Goal: Task Accomplishment & Management: Use online tool/utility

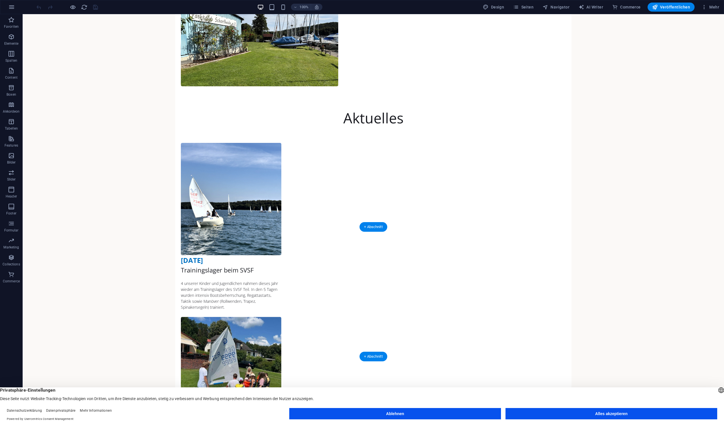
scroll to position [254, 0]
click at [385, 239] on span "Container" at bounding box center [389, 238] width 15 height 3
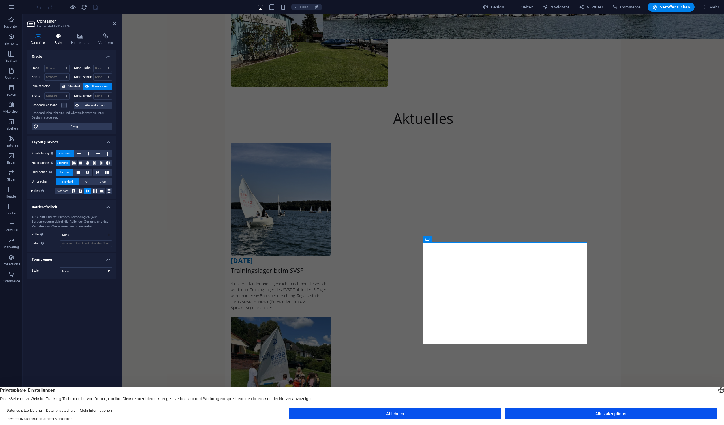
click at [58, 40] on h4 "Style" at bounding box center [59, 39] width 16 height 12
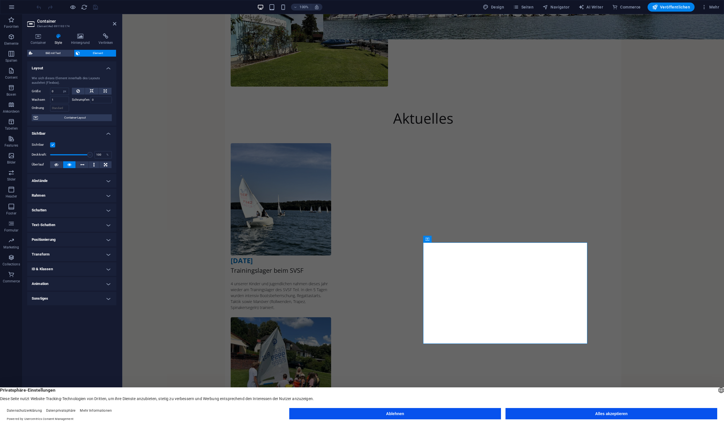
click at [66, 179] on h4 "Abstände" at bounding box center [71, 181] width 89 height 14
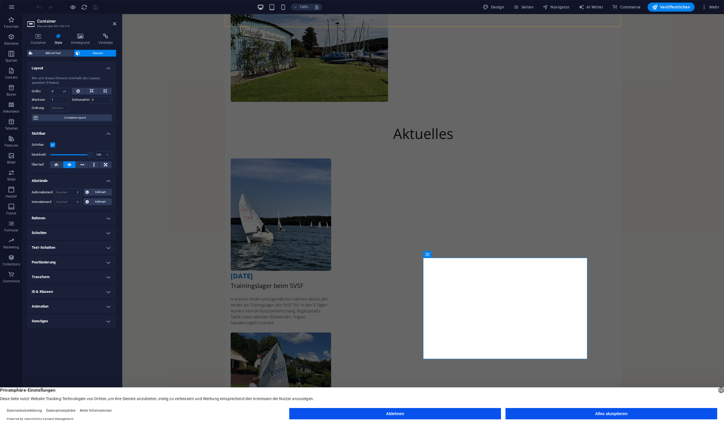
scroll to position [240, 0]
click at [86, 203] on icon at bounding box center [86, 201] width 3 height 7
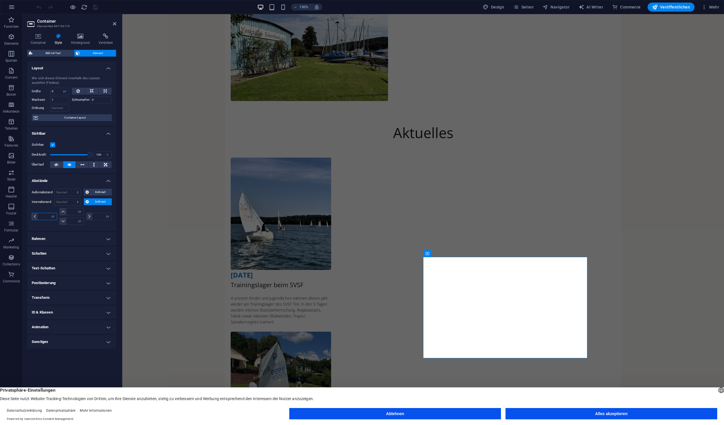
click at [47, 217] on input "number" at bounding box center [47, 216] width 19 height 7
type input "20"
type input "0"
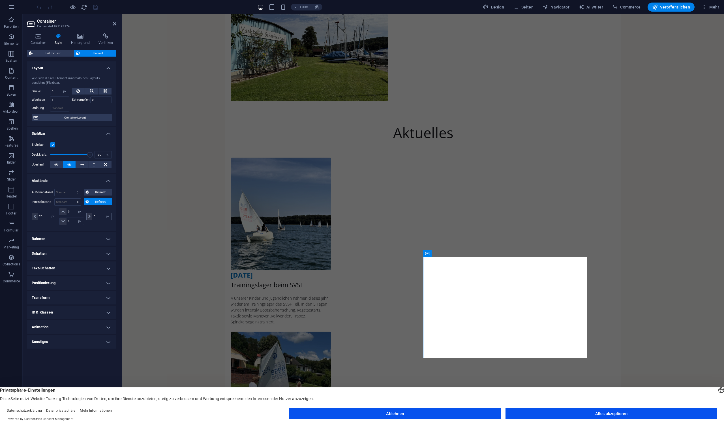
type input "20"
click at [100, 215] on input "0" at bounding box center [101, 216] width 19 height 7
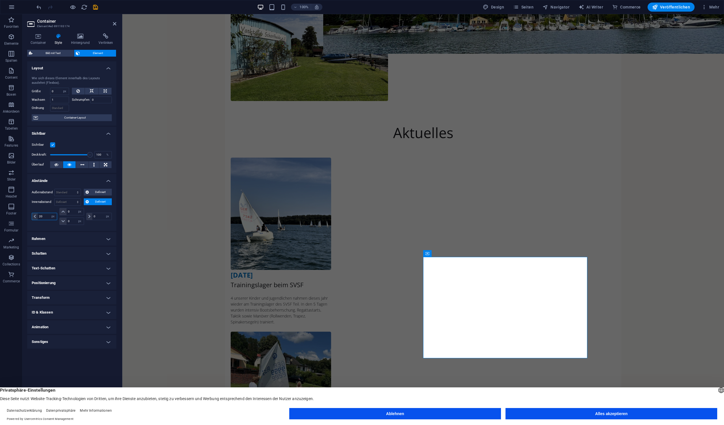
click at [47, 216] on input "20" at bounding box center [47, 216] width 19 height 7
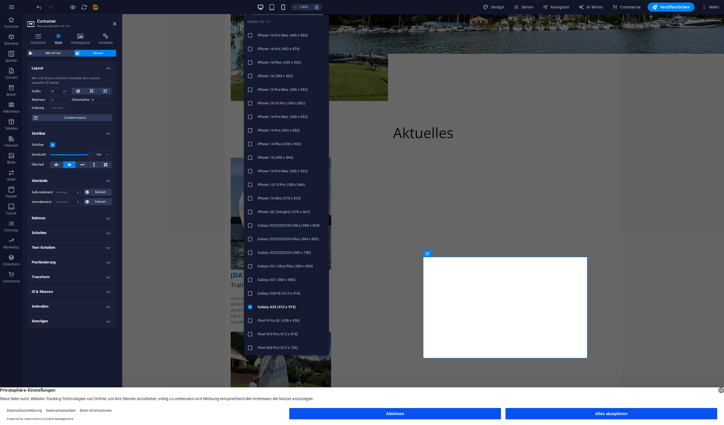
click at [286, 8] on icon "button" at bounding box center [283, 7] width 7 height 7
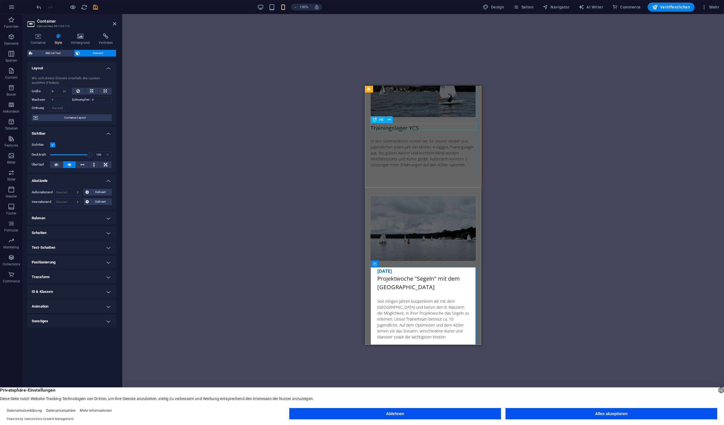
scroll to position [691, 0]
click at [383, 263] on span "Container" at bounding box center [386, 262] width 15 height 3
select select "px"
type input "0"
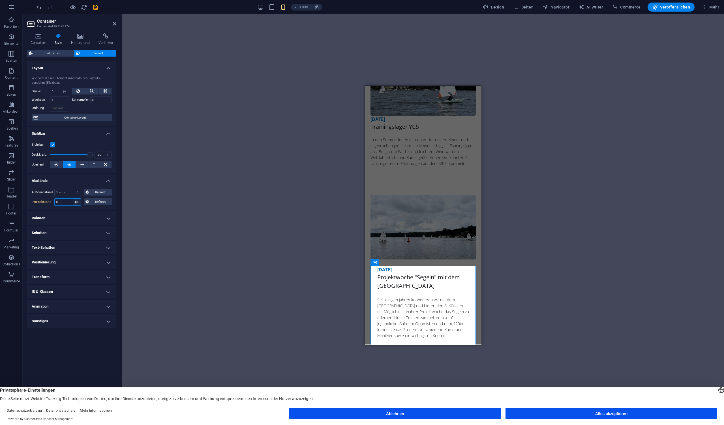
select select "default"
select select "DISABLED_OPTION_VALUE"
select select "px"
type input "0"
select select "default"
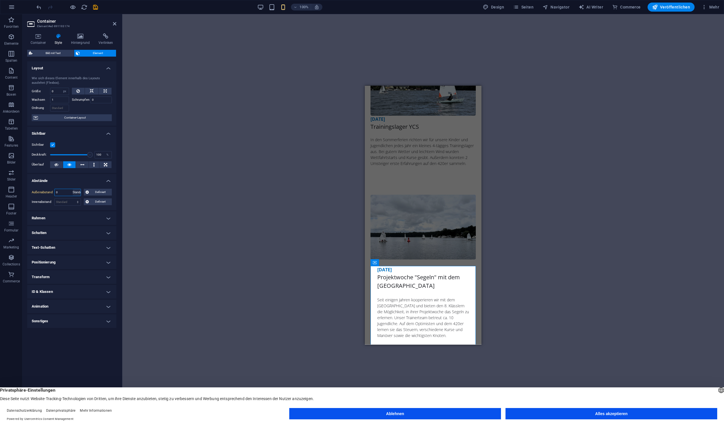
select select "DISABLED_OPTION_VALUE"
select select "px"
type input "0"
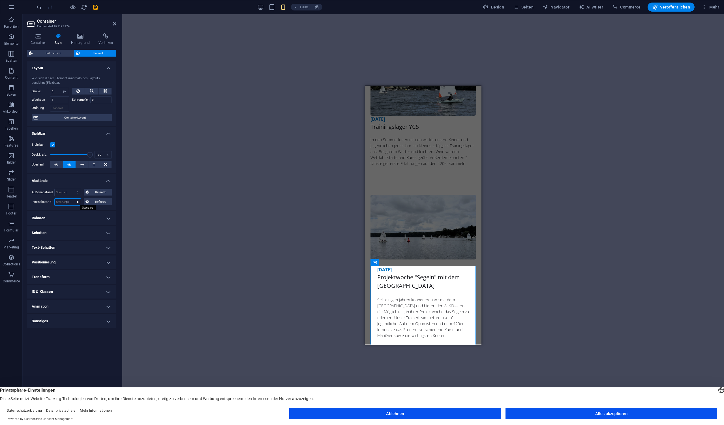
type input "0"
click at [97, 202] on span "Definiert" at bounding box center [101, 201] width 20 height 7
click at [43, 216] on input "0" at bounding box center [47, 216] width 19 height 7
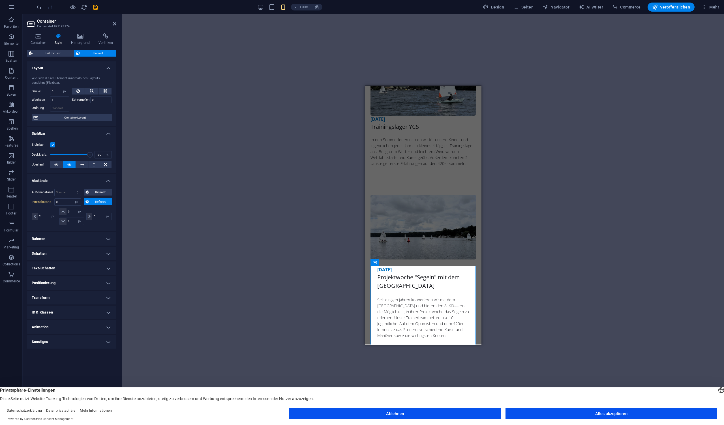
type input "20"
select select "DISABLED_OPTION_VALUE"
type input "20"
click at [99, 216] on input "0" at bounding box center [101, 216] width 19 height 7
click at [47, 215] on input "20" at bounding box center [47, 216] width 19 height 7
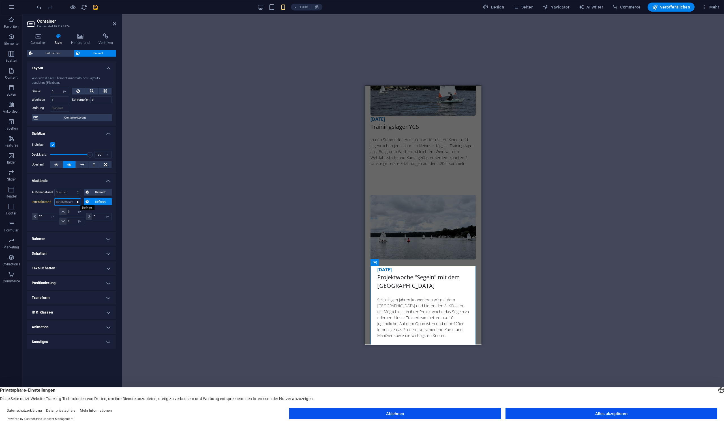
select select "DISABLED_OPTION_VALUE"
select select "px"
type input "0"
select select "px"
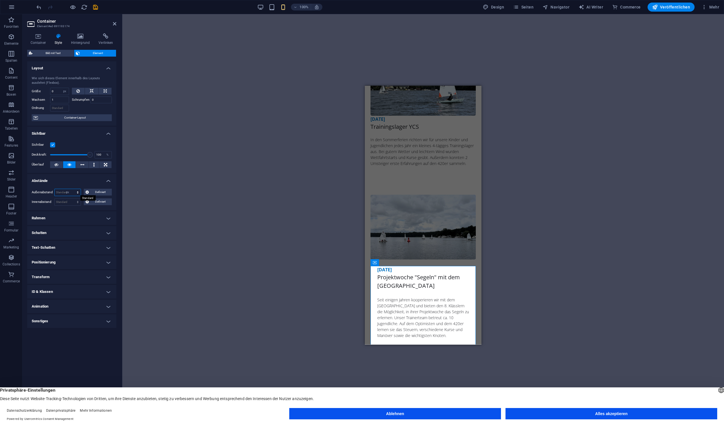
type input "0"
select select "px"
type input "0"
select select "px"
type input "0"
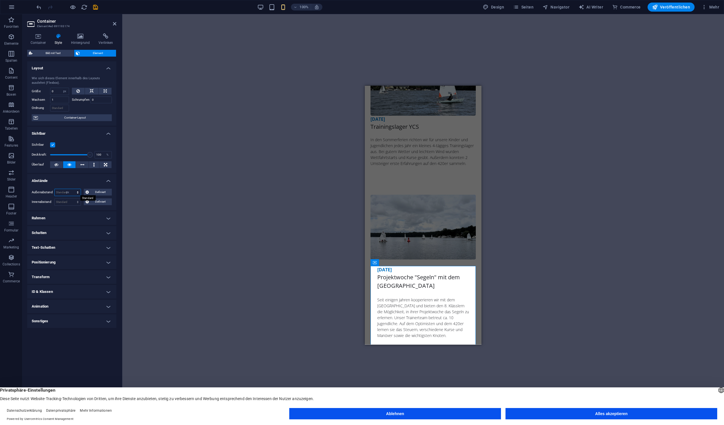
select select "px"
click at [93, 190] on span "Definiert" at bounding box center [101, 192] width 20 height 7
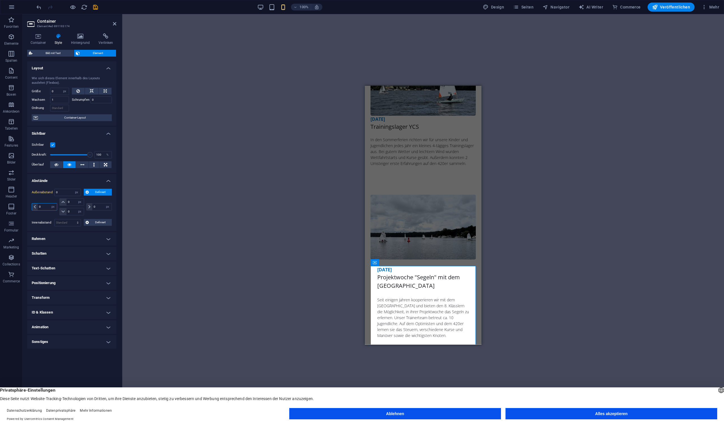
click at [41, 206] on input "0" at bounding box center [47, 206] width 19 height 7
type input "-20"
select select "DISABLED_OPTION_VALUE"
click at [45, 207] on input "-20" at bounding box center [47, 206] width 19 height 7
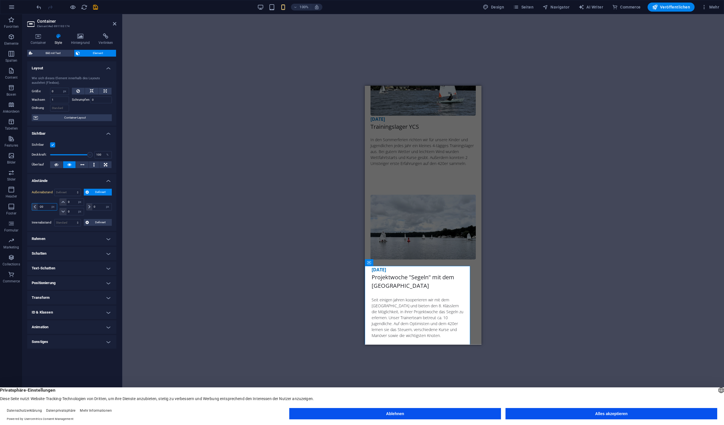
click at [45, 207] on input "-20" at bounding box center [47, 206] width 19 height 7
type input "-0"
type input "0"
select select "px"
type input "0"
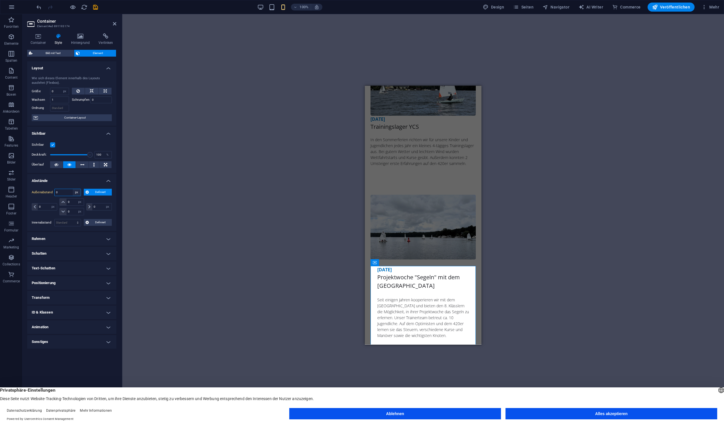
select select "default"
select select "DISABLED_OPTION_VALUE"
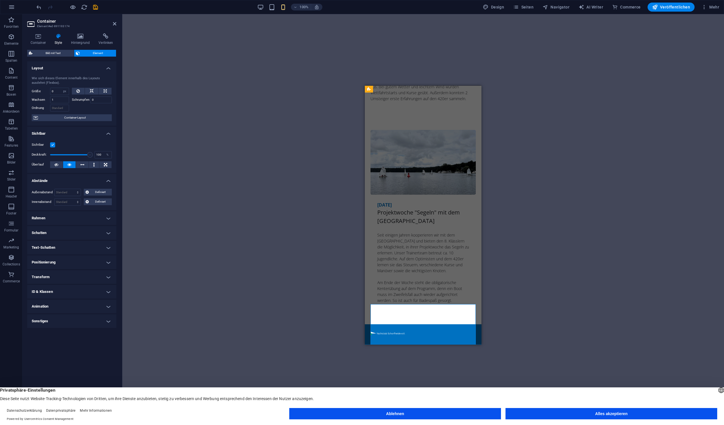
scroll to position [763, 0]
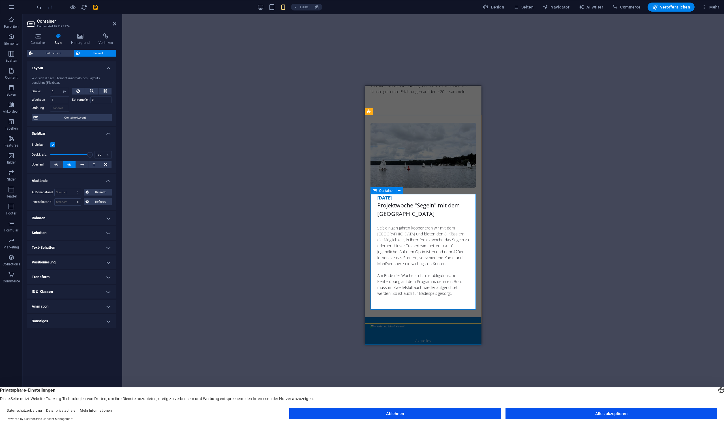
click at [379, 192] on div "Container" at bounding box center [382, 190] width 25 height 7
click at [37, 41] on h4 "Container" at bounding box center [39, 39] width 24 height 12
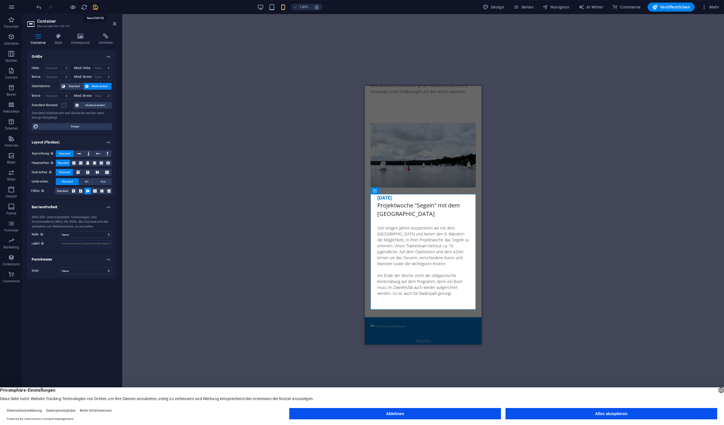
click at [95, 7] on icon "save" at bounding box center [95, 7] width 7 height 7
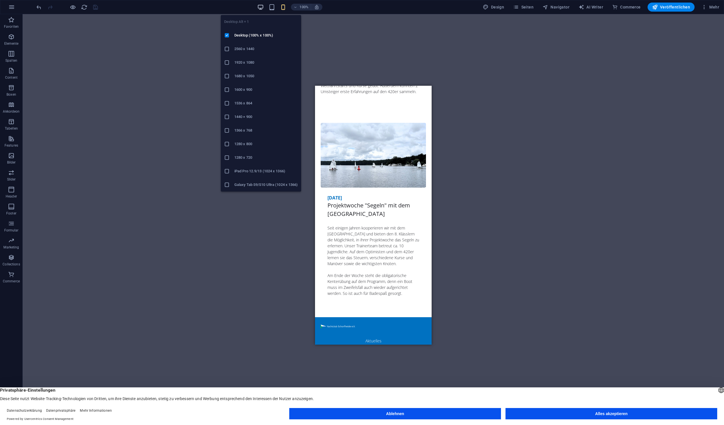
click at [263, 7] on icon "button" at bounding box center [260, 7] width 7 height 7
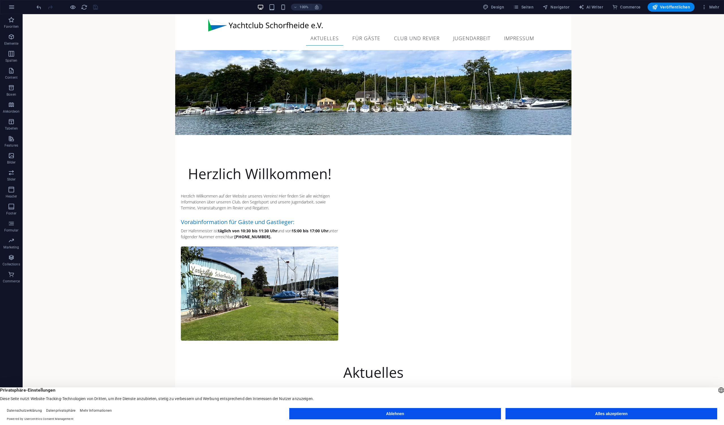
scroll to position [0, 0]
